Goal: Navigation & Orientation: Find specific page/section

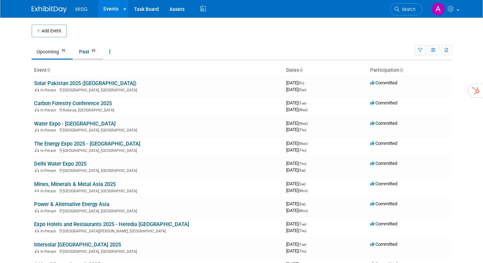
click at [89, 53] on link "Past 65" at bounding box center [88, 51] width 29 height 13
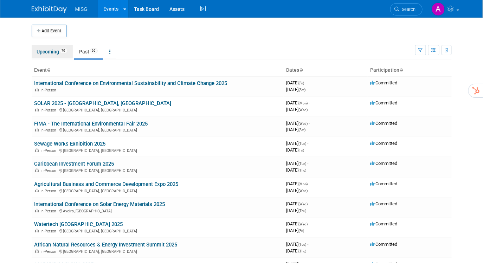
click at [51, 51] on link "Upcoming 70" at bounding box center [52, 51] width 41 height 13
